Goal: Task Accomplishment & Management: Manage account settings

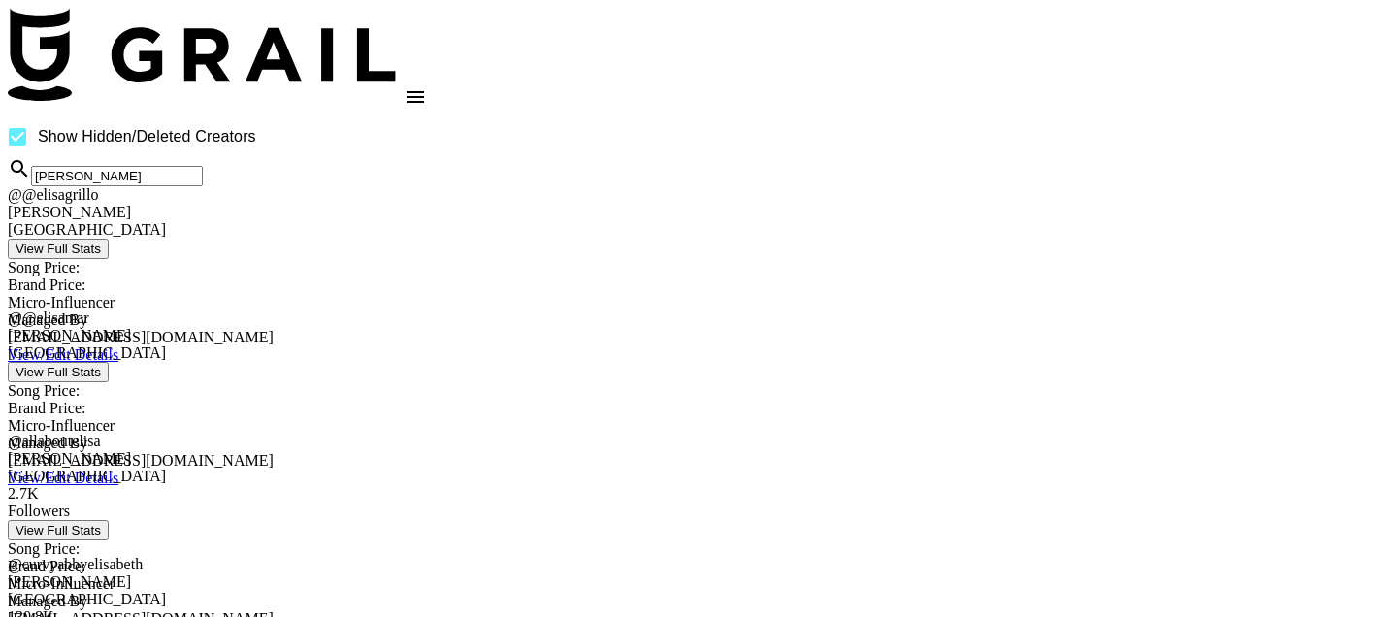
click at [203, 186] on input "[PERSON_NAME]" at bounding box center [117, 176] width 172 height 20
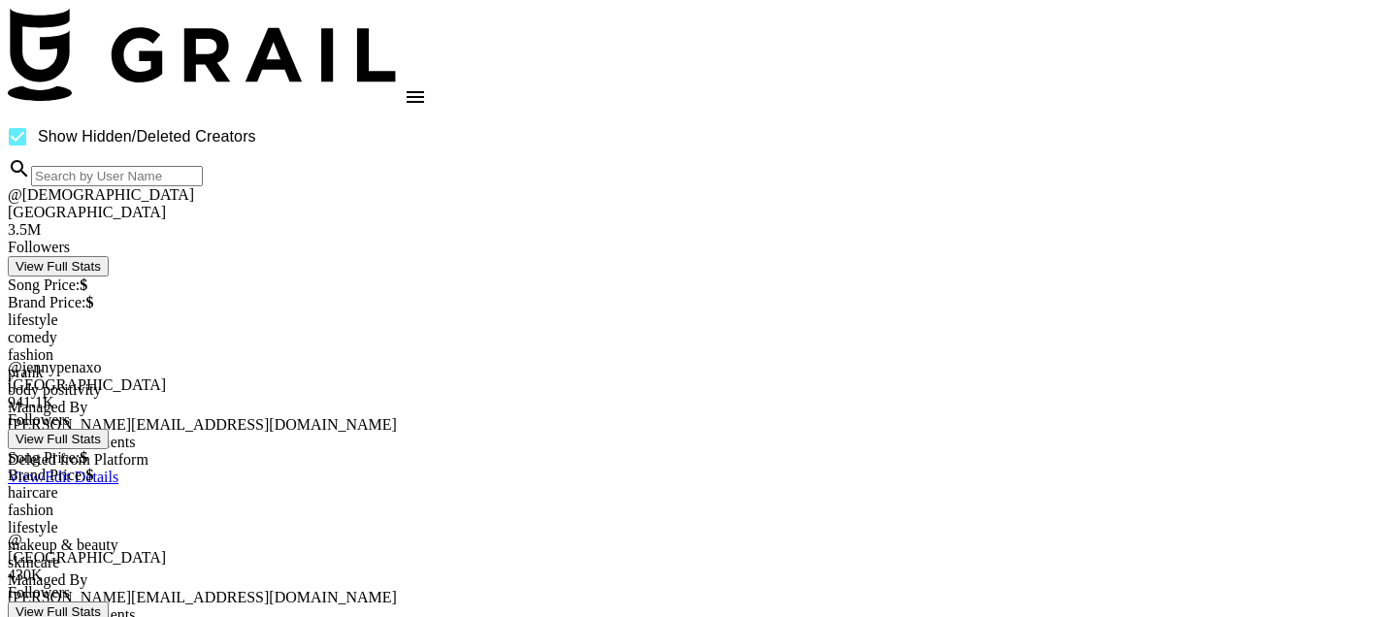
paste input "thealexanderfamilyy"
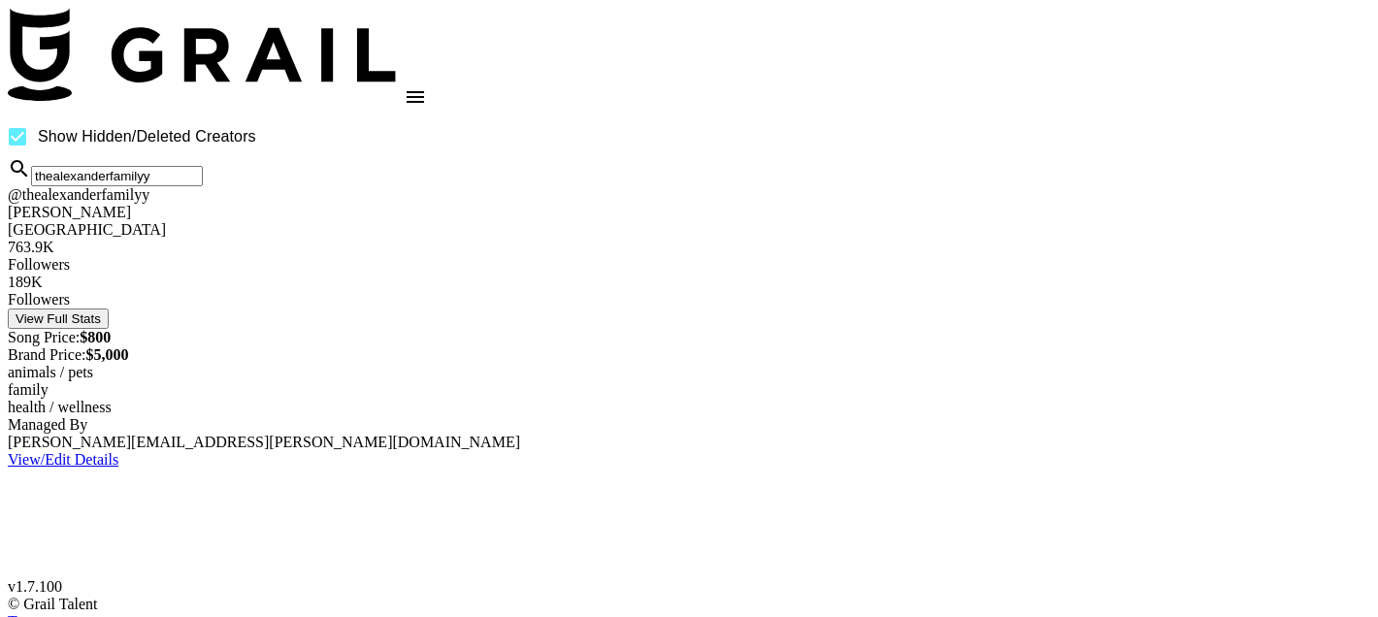
type input "thealexanderfamilyy"
click at [118, 451] on link "View/Edit Details" at bounding box center [63, 459] width 111 height 16
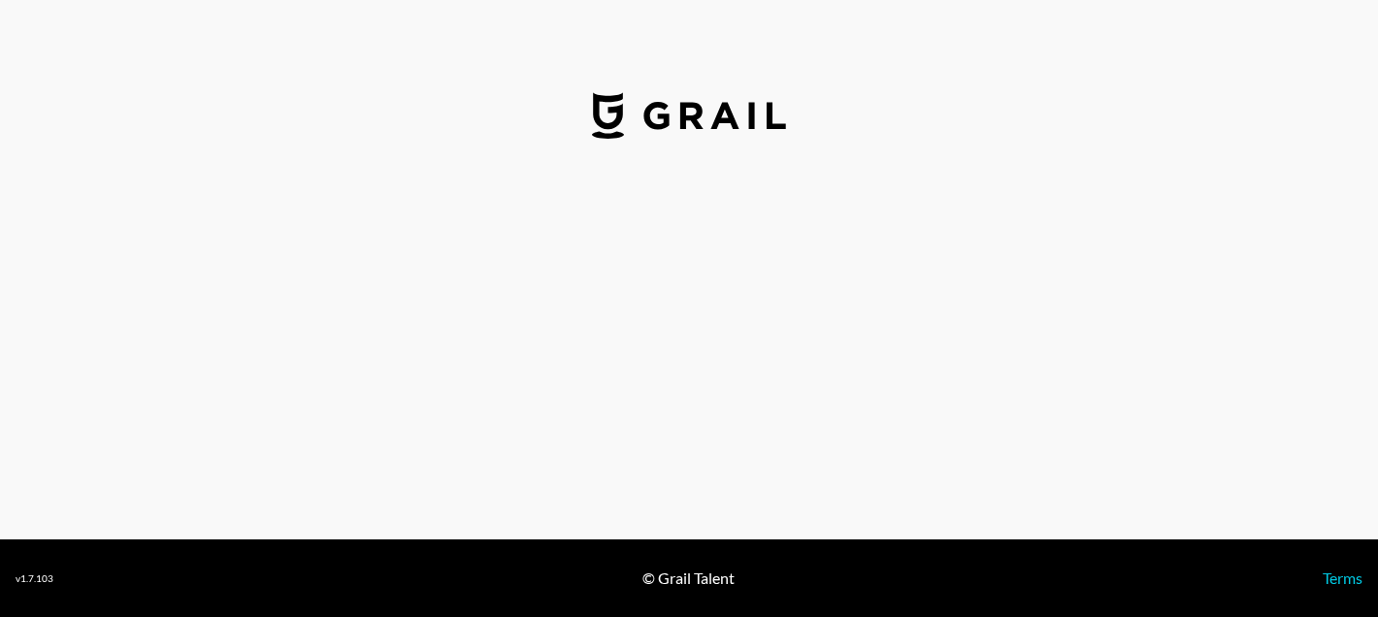
select select "USD"
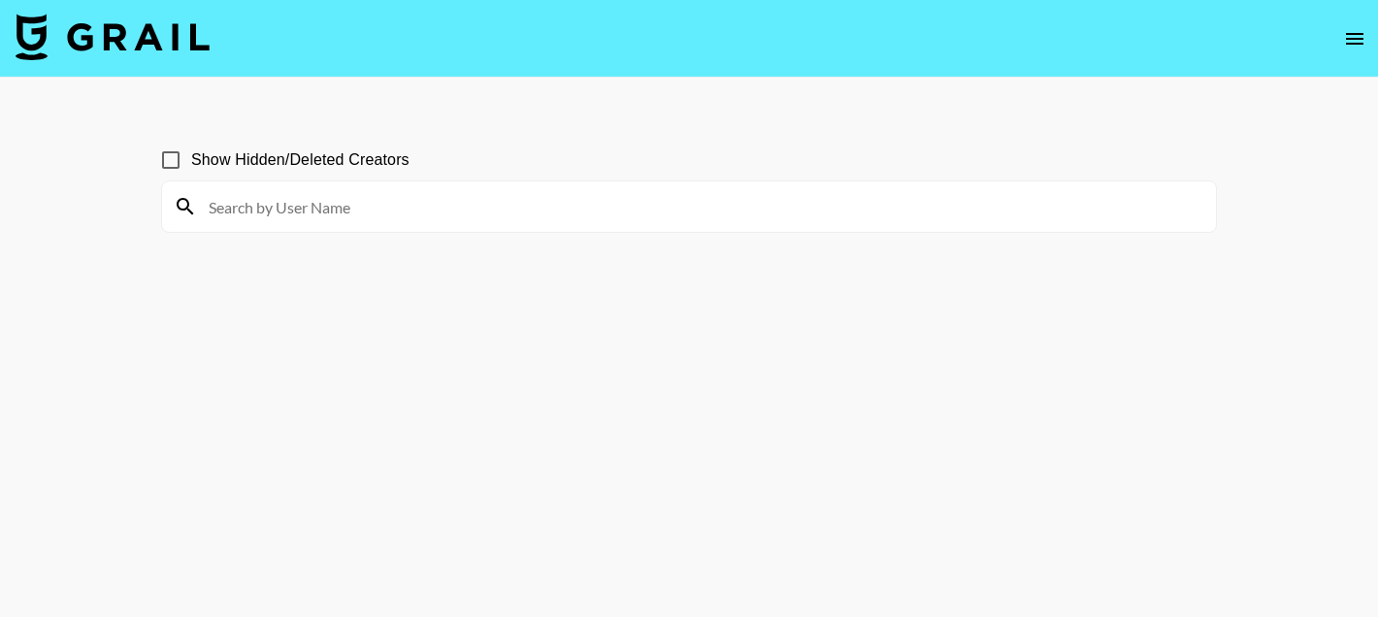
click at [276, 216] on input at bounding box center [700, 206] width 1007 height 31
paste input "thealexanderfamilyy"
type input "thealexanderfamilyy"
click at [173, 156] on input "Show Hidden/Deleted Creators" at bounding box center [170, 160] width 41 height 41
checkbox input "true"
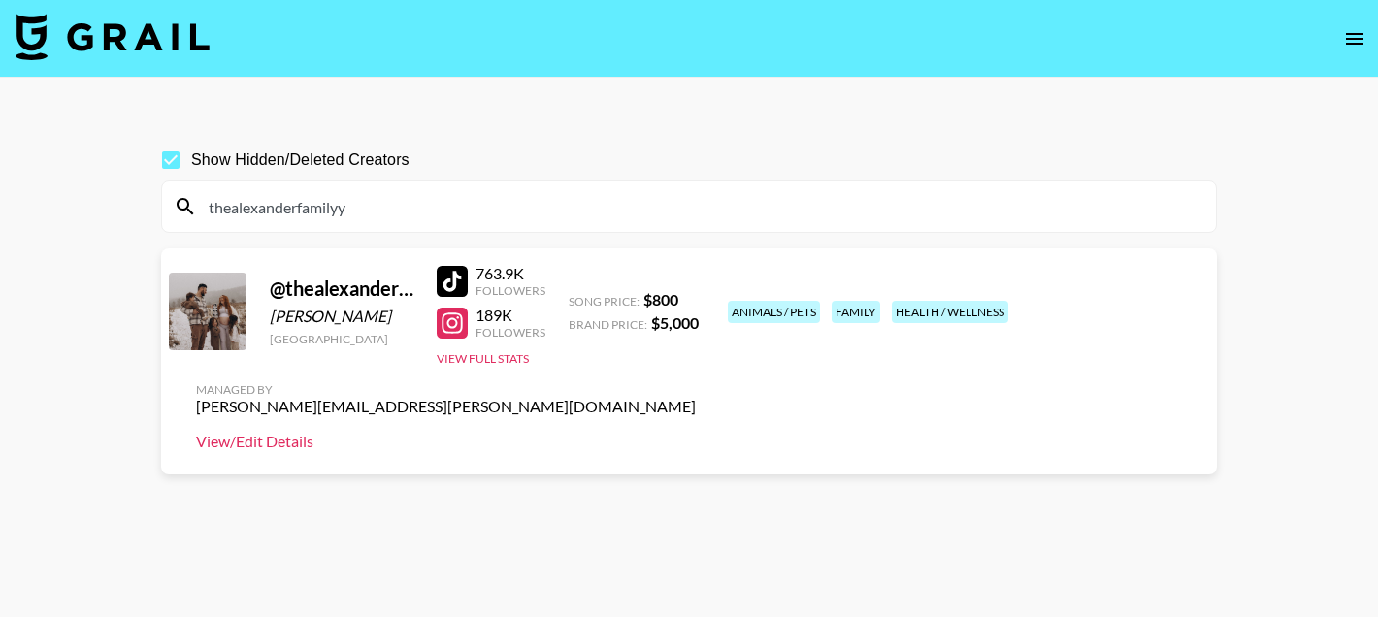
click at [696, 432] on link "View/Edit Details" at bounding box center [446, 441] width 500 height 19
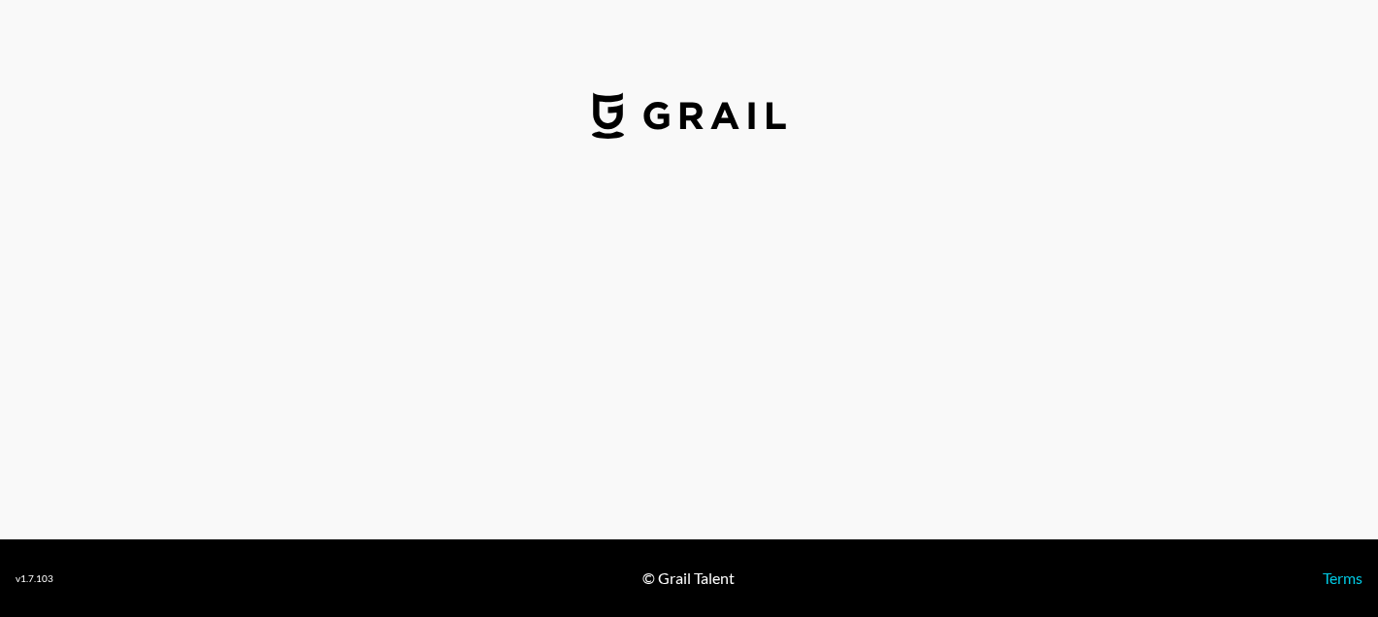
select select "USD"
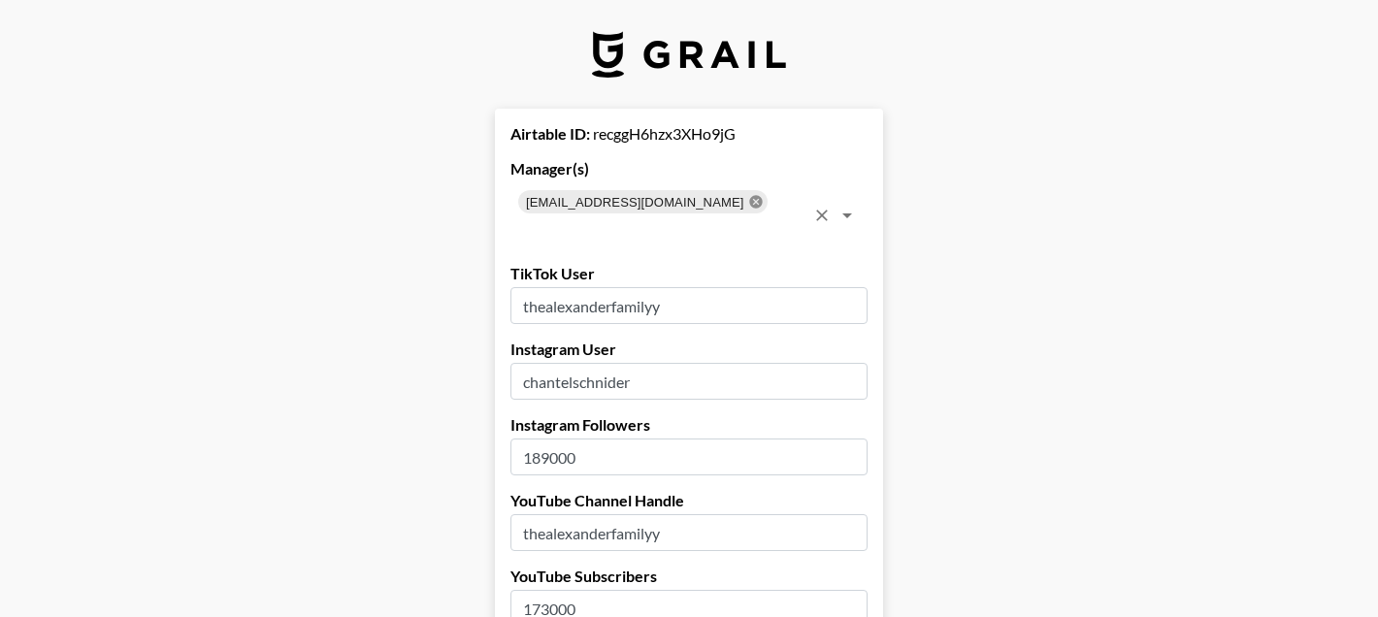
click at [749, 203] on icon at bounding box center [755, 201] width 13 height 13
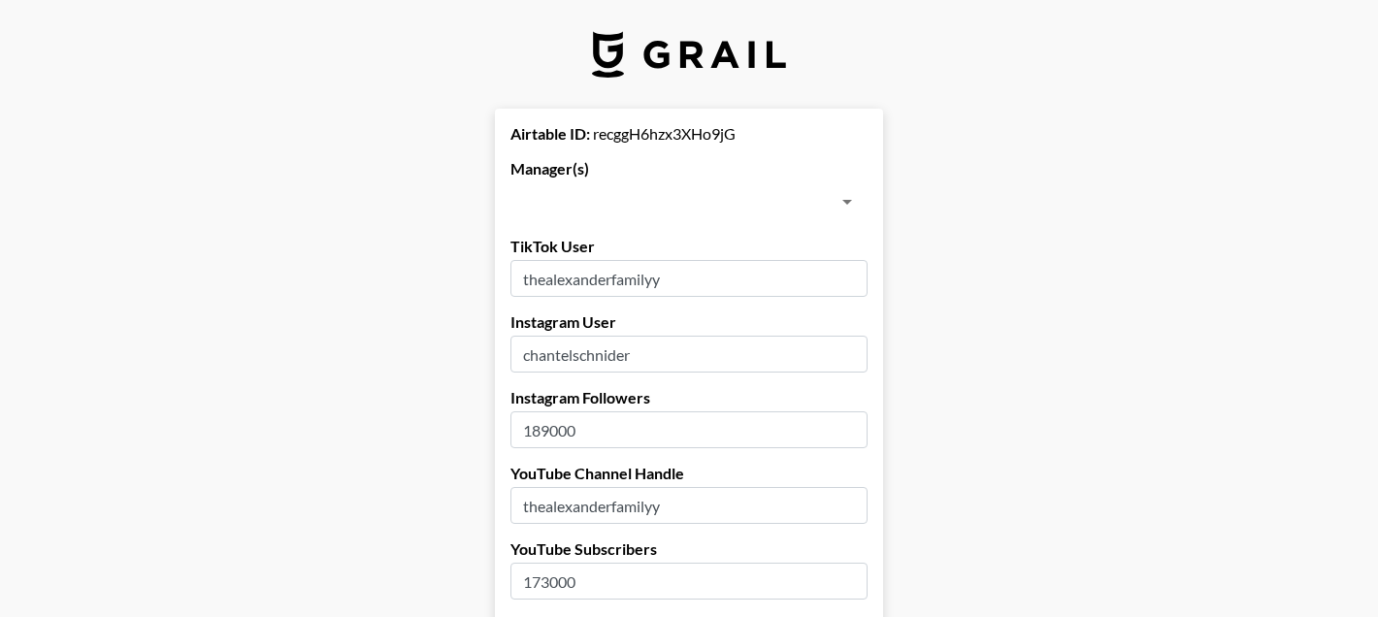
click at [736, 203] on input "text" at bounding box center [672, 201] width 313 height 27
type input "dilna"
click at [663, 250] on li "dilnasheen.batool@grail-talent.com" at bounding box center [688, 253] width 357 height 49
checkbox input "true"
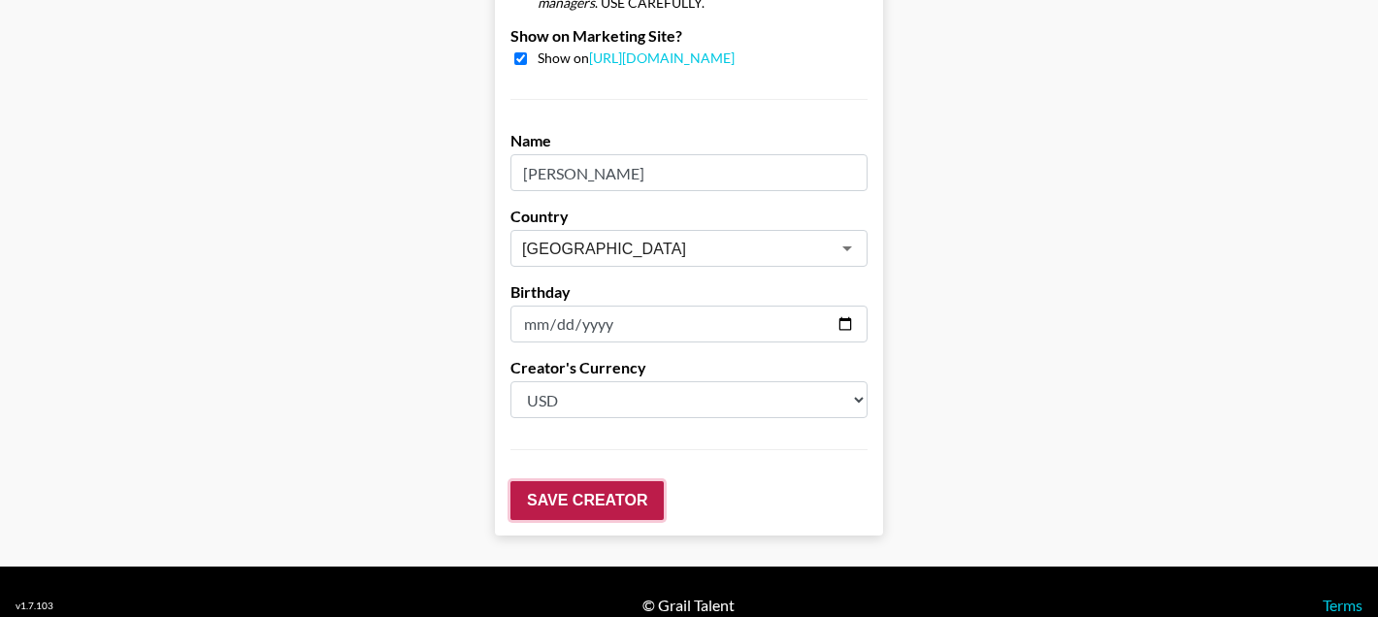
click at [541, 481] on input "Save Creator" at bounding box center [586, 500] width 153 height 39
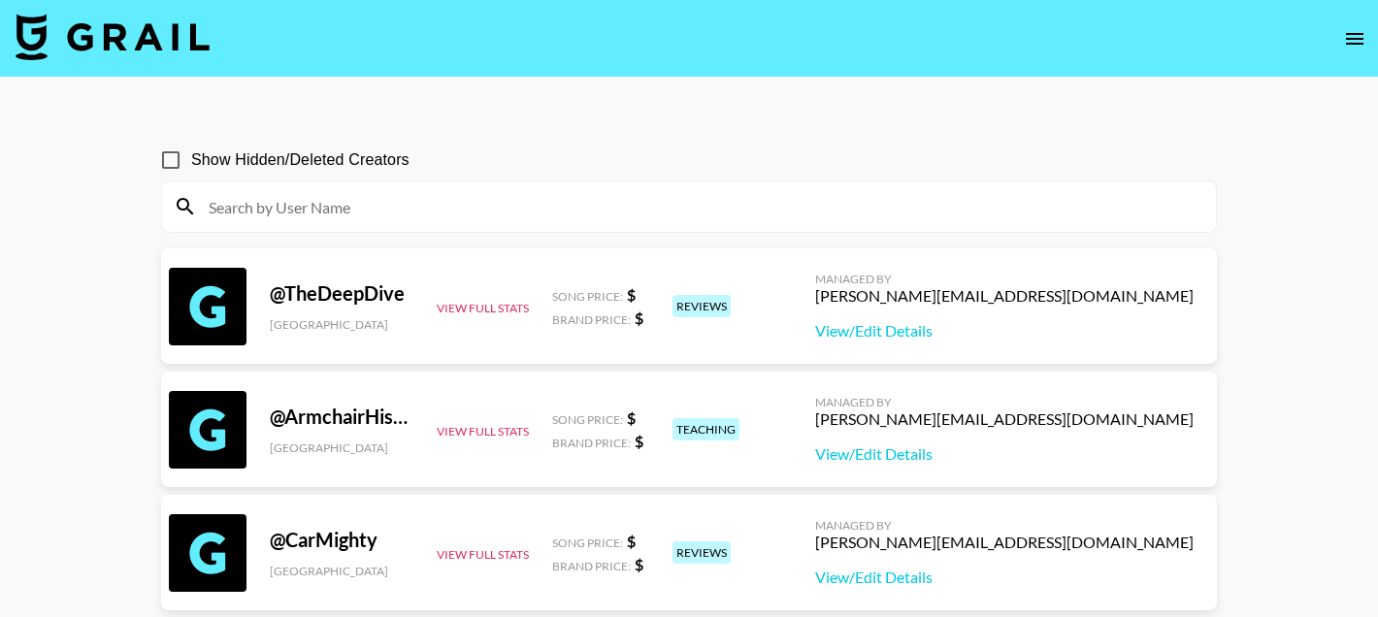
click at [347, 212] on input at bounding box center [700, 206] width 1007 height 31
paste input "thealexanderfamilyy"
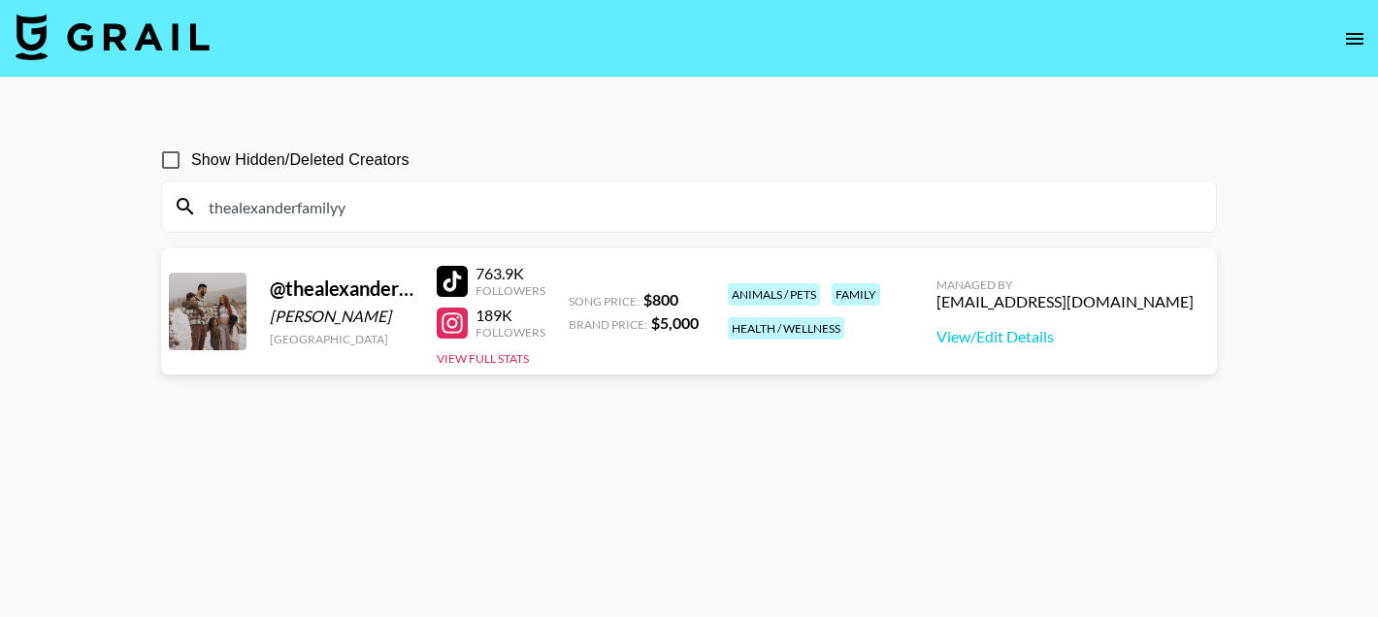
type input "thealexanderfamilyy"
